Goal: Communication & Community: Answer question/provide support

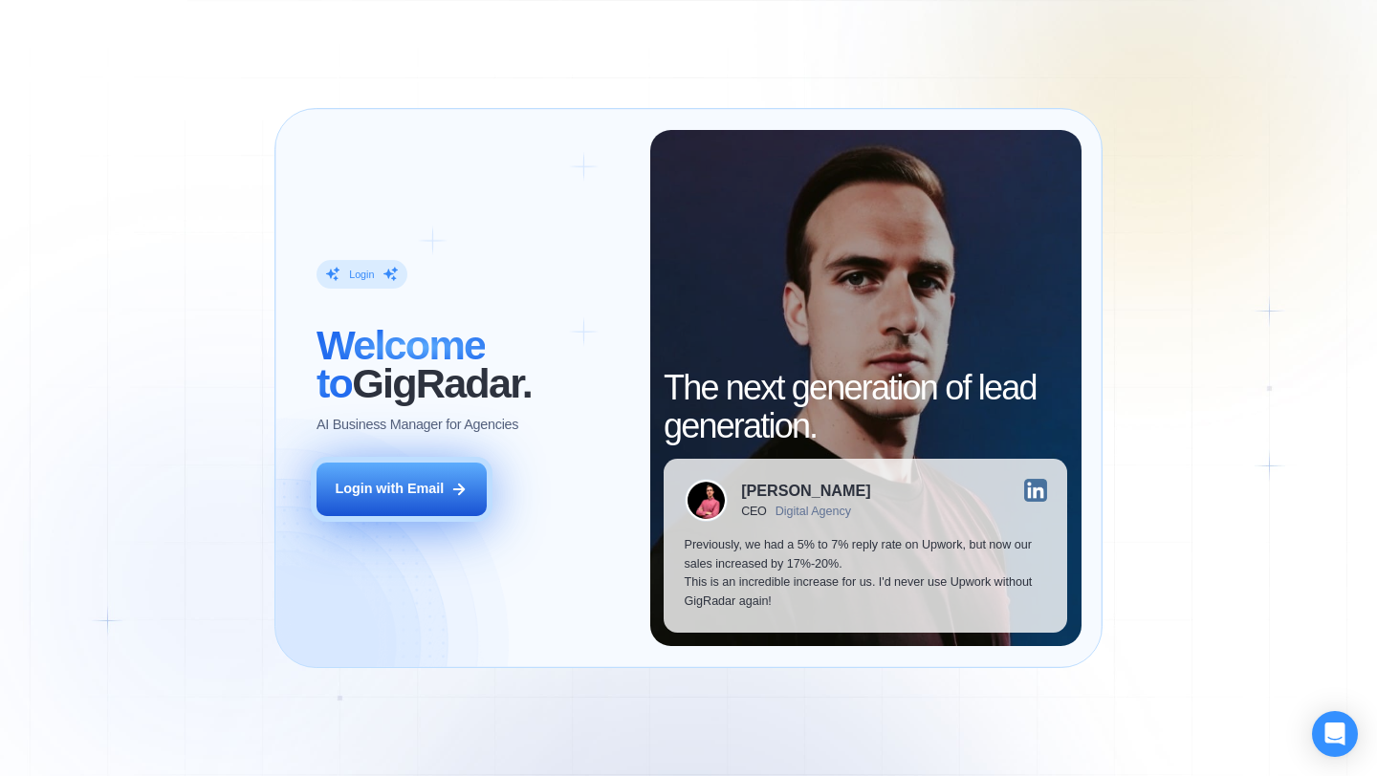
click at [415, 480] on div "Login with Email" at bounding box center [389, 489] width 109 height 19
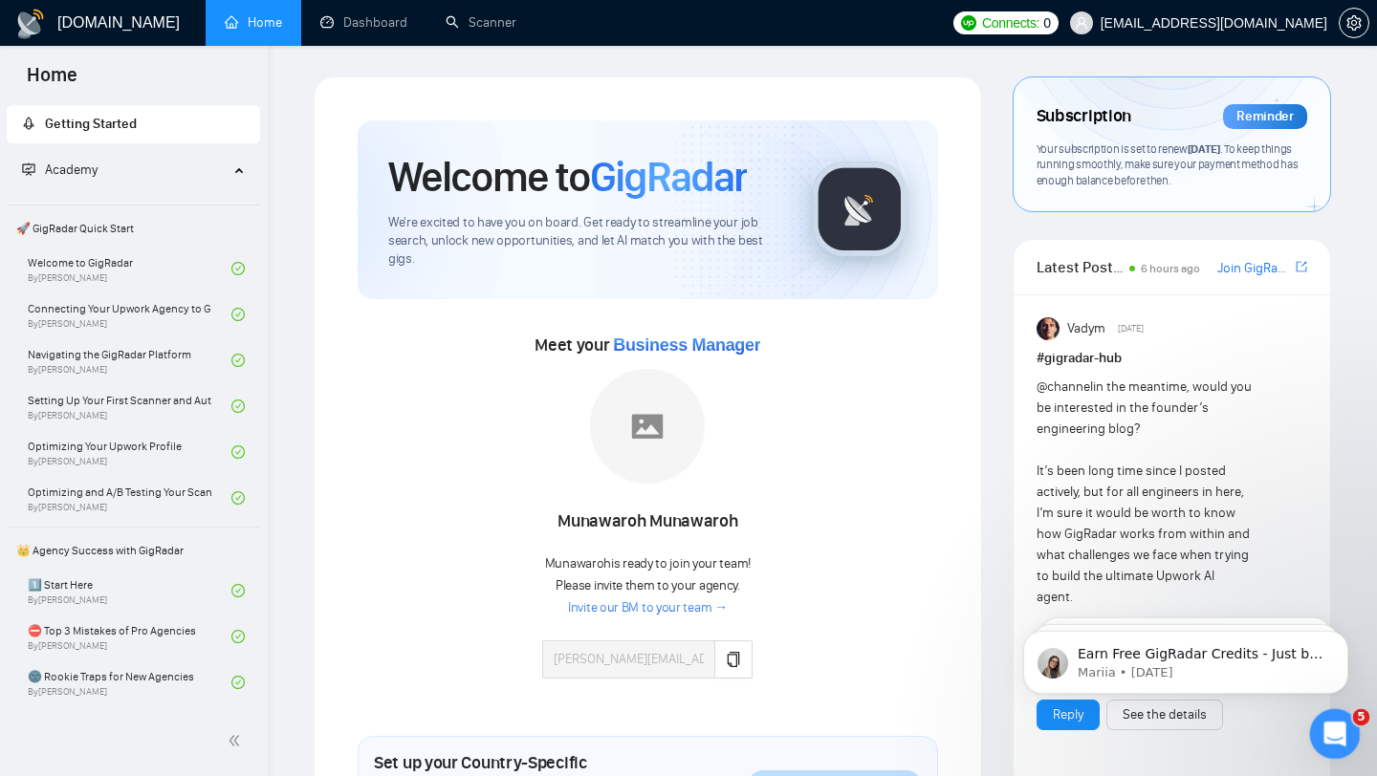
click at [1320, 733] on icon "Open Intercom Messenger" at bounding box center [1332, 732] width 32 height 32
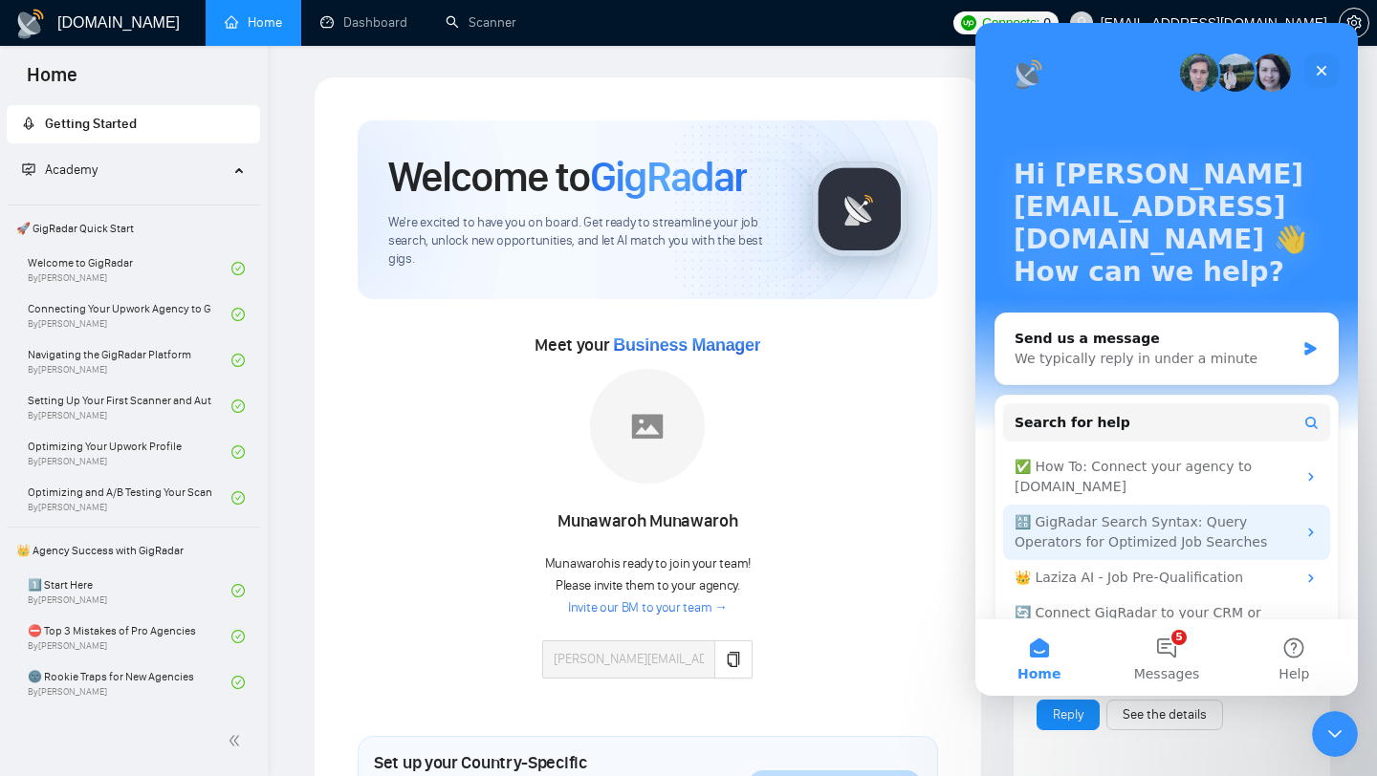
scroll to position [51, 0]
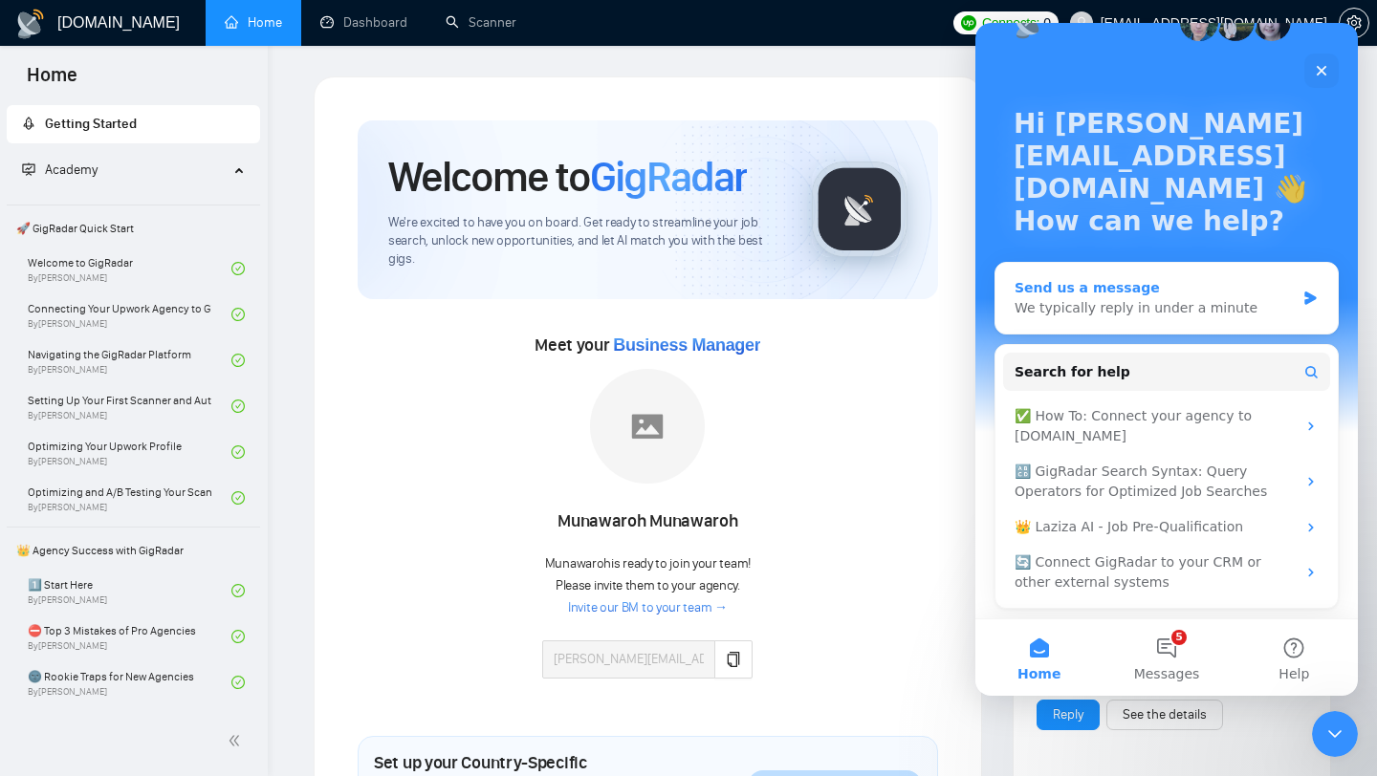
click at [1147, 305] on div "We typically reply in under a minute" at bounding box center [1154, 308] width 280 height 20
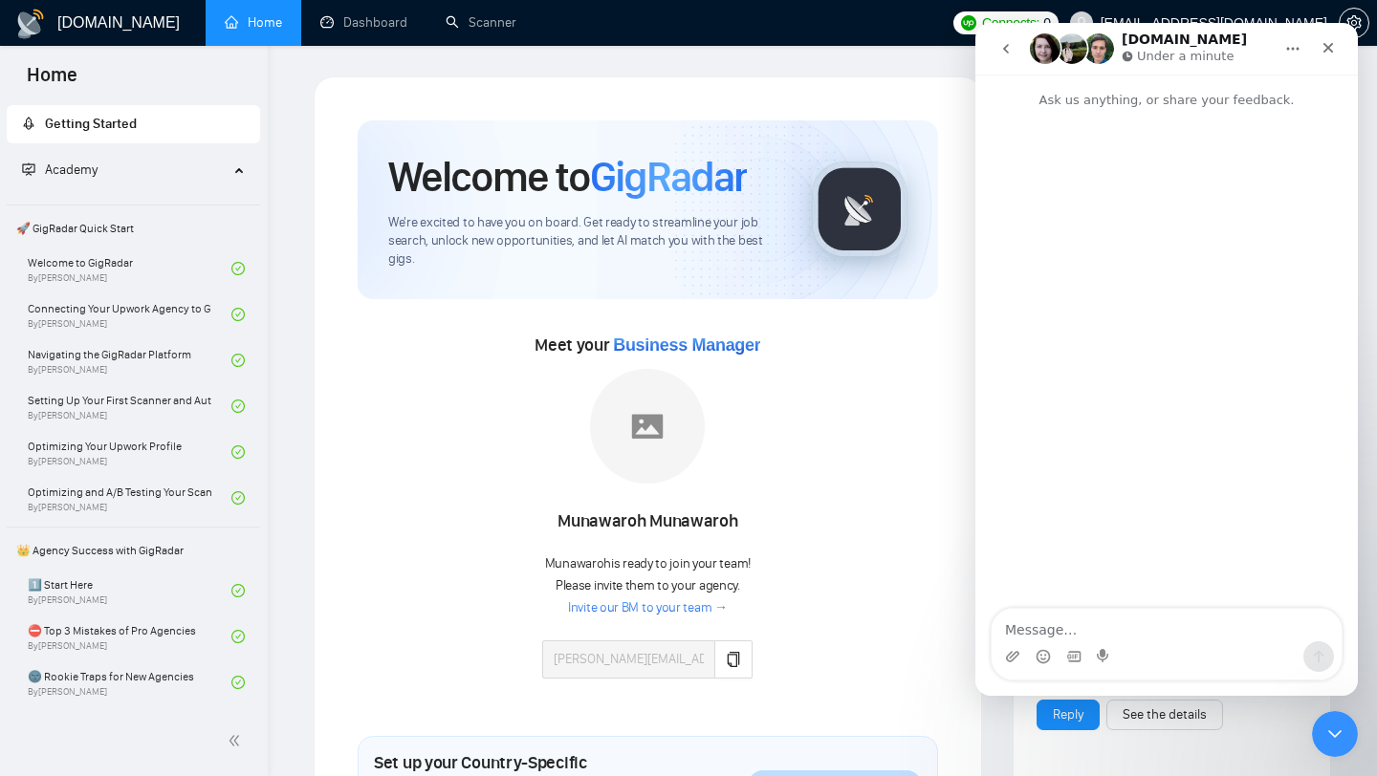
click at [998, 47] on icon "go back" at bounding box center [1005, 48] width 15 height 15
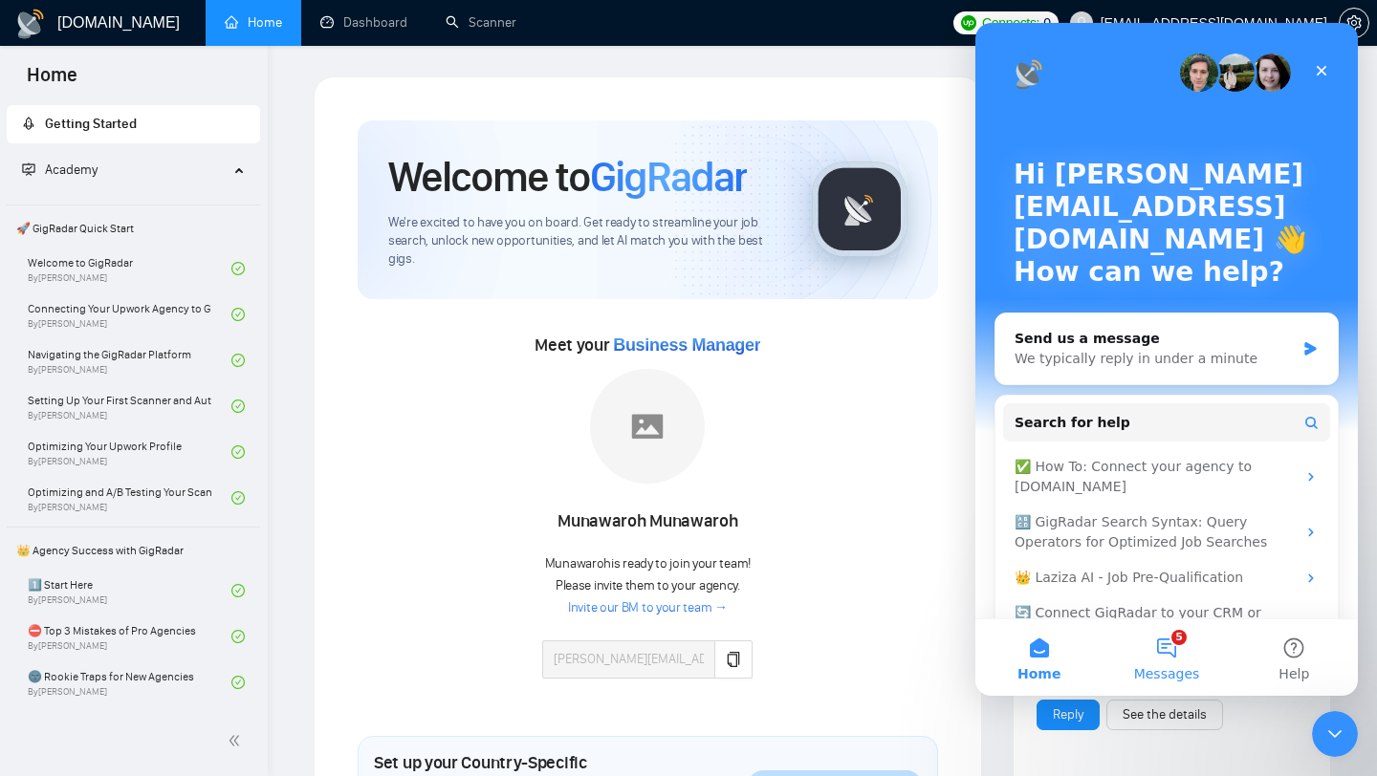
click at [1184, 669] on span "Messages" at bounding box center [1167, 673] width 66 height 13
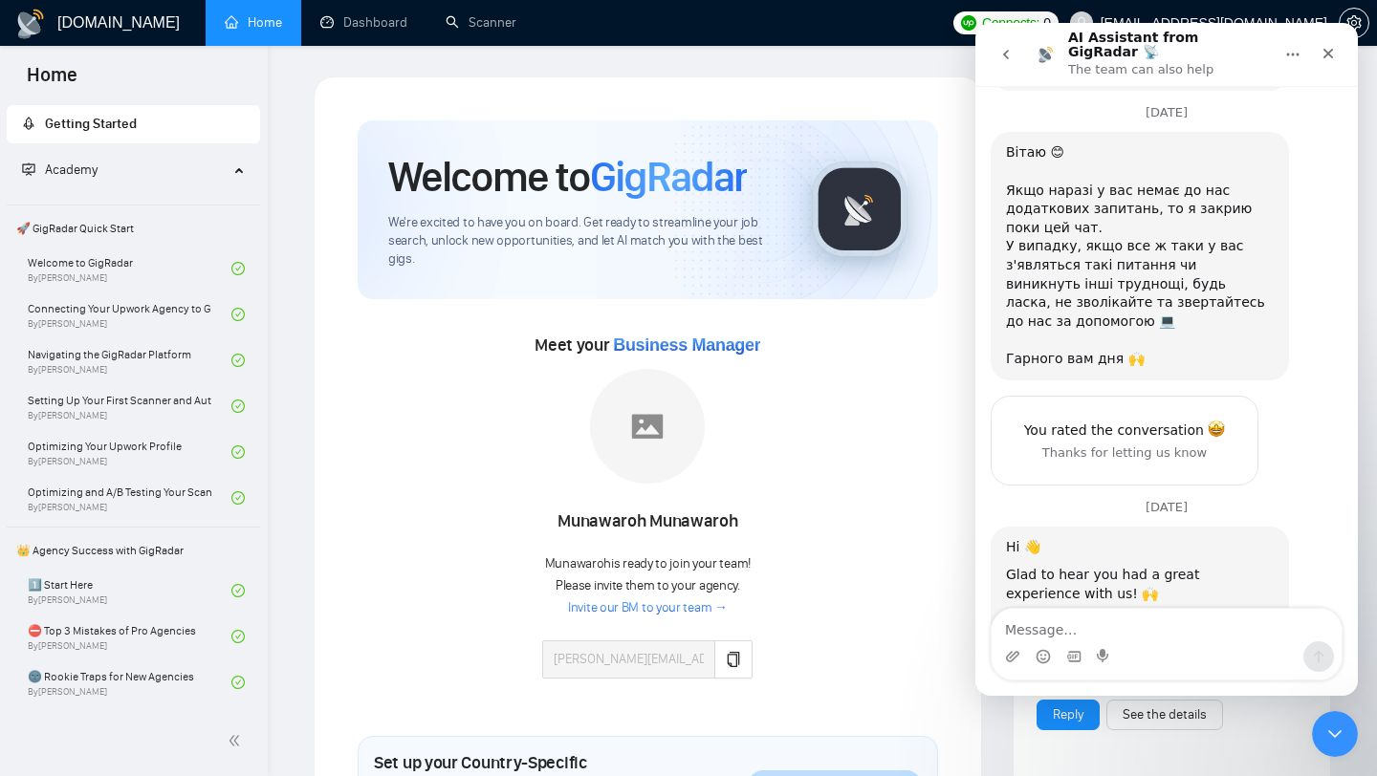
scroll to position [2931, 0]
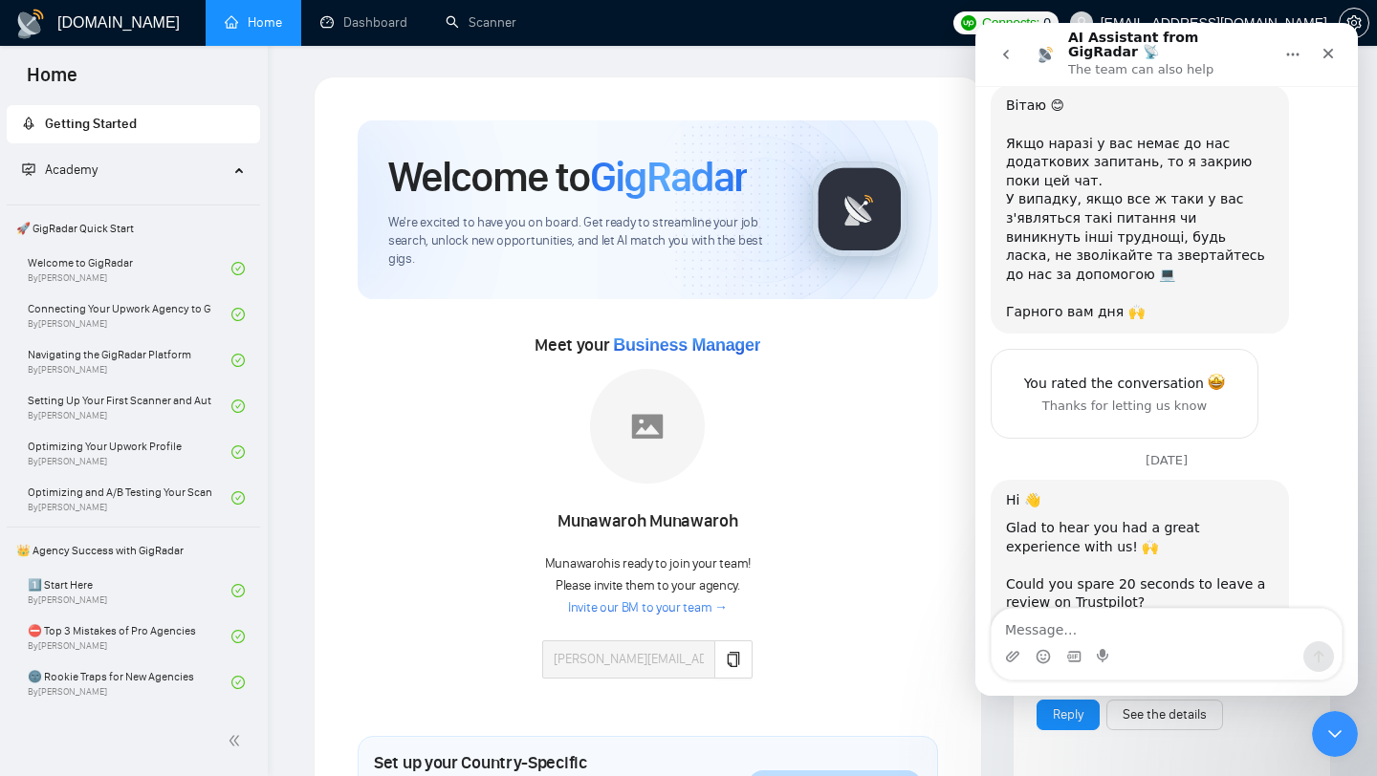
click at [1073, 630] on textarea "Message…" at bounding box center [1166, 625] width 350 height 33
type textarea """
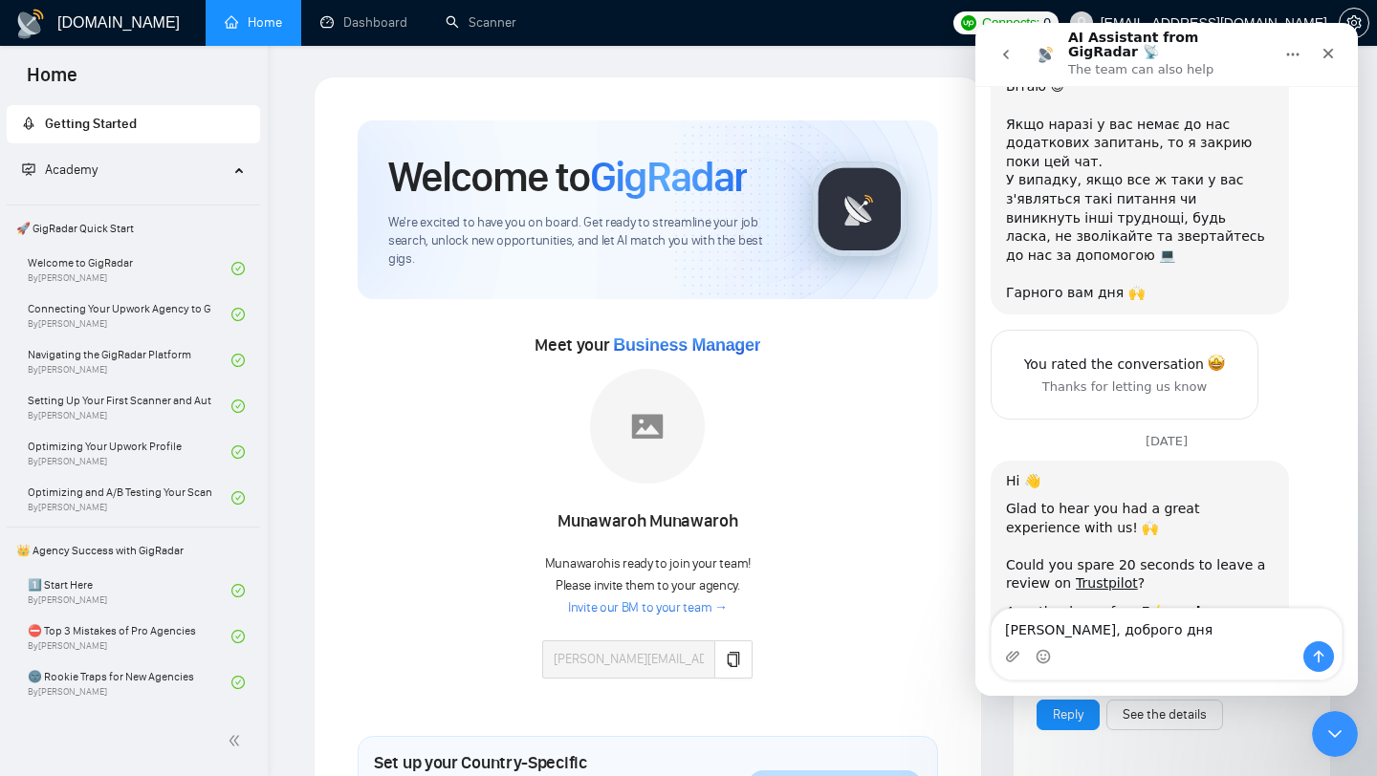
type textarea "Дмитро, доброго дня"
